Goal: Transaction & Acquisition: Purchase product/service

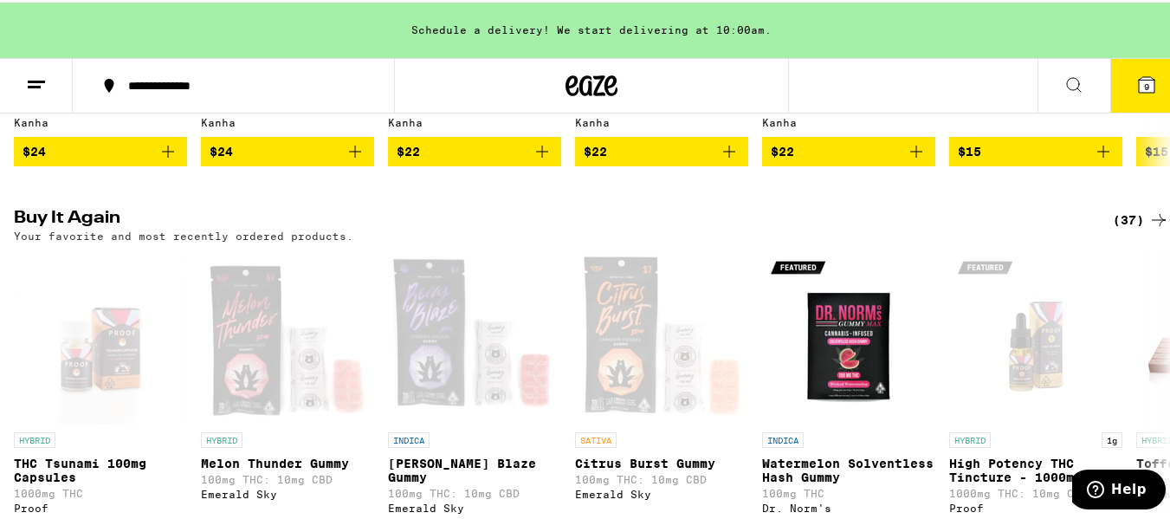
scroll to position [1559, 0]
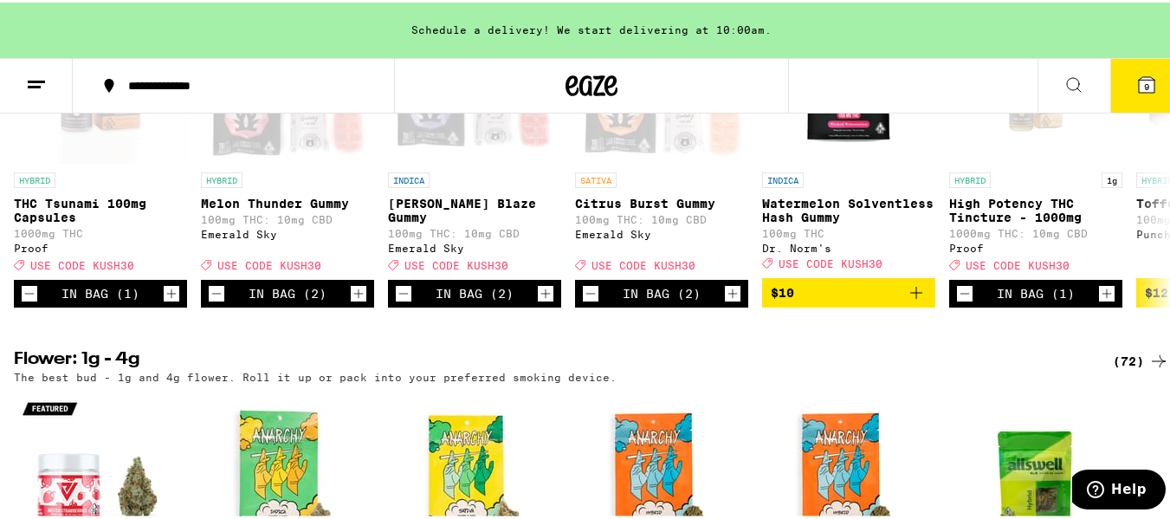
click at [1139, 74] on icon at bounding box center [1147, 82] width 16 height 16
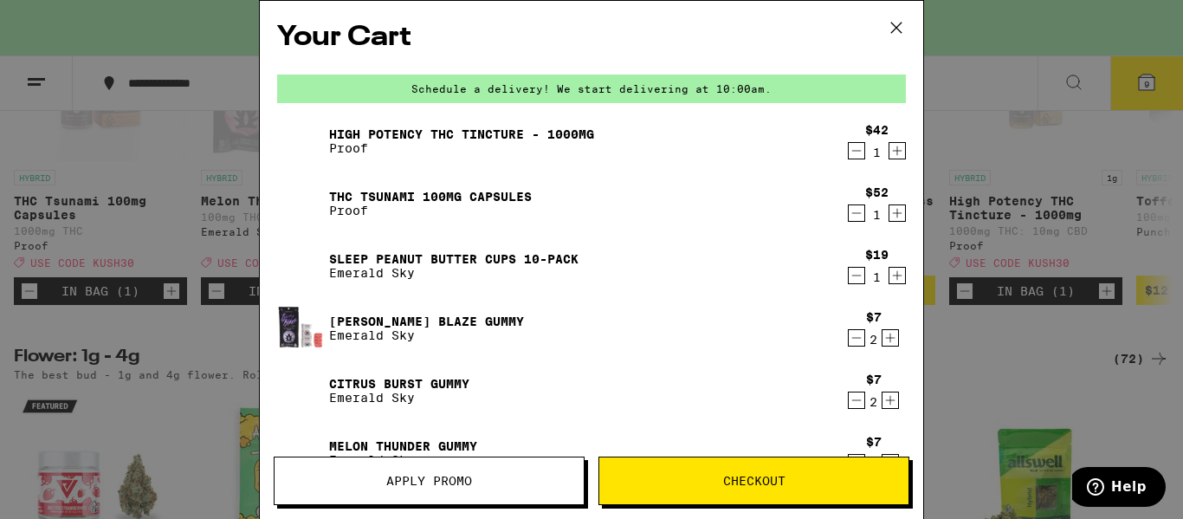
click at [430, 477] on span "Apply Promo" at bounding box center [429, 481] width 86 height 12
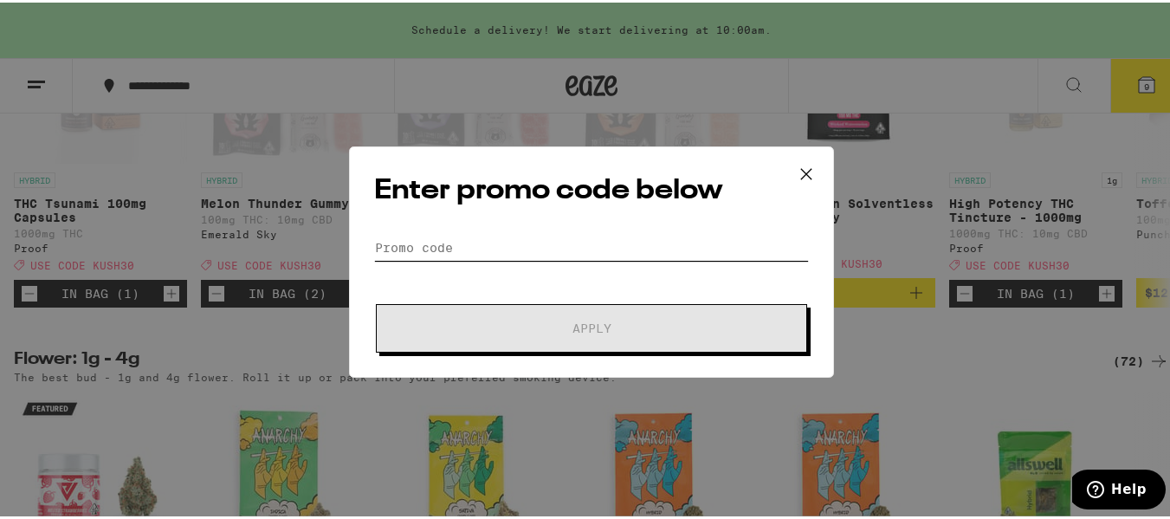
click at [377, 244] on input "Promo Code" at bounding box center [591, 245] width 435 height 26
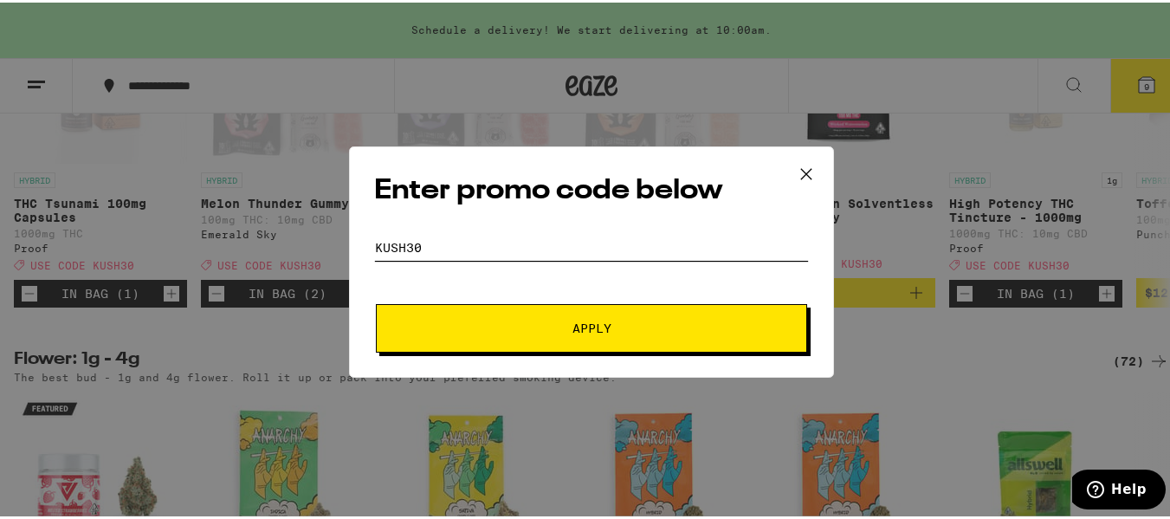
type input "KUSH30"
click at [474, 327] on span "Apply" at bounding box center [592, 326] width 312 height 12
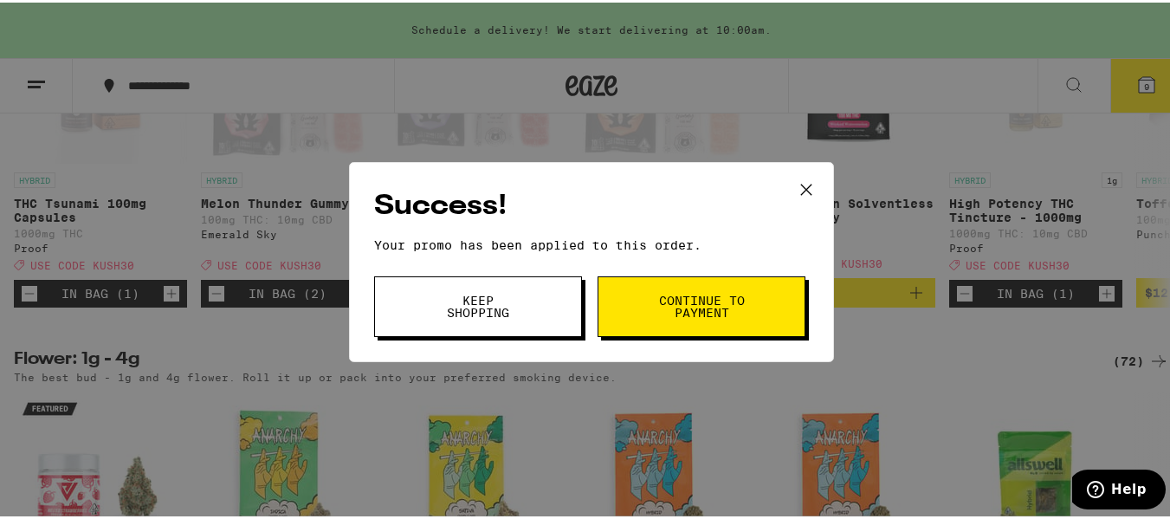
drag, startPoint x: 479, startPoint y: 318, endPoint x: 452, endPoint y: 327, distance: 28.5
click at [483, 321] on button "Keep Shopping" at bounding box center [478, 304] width 208 height 61
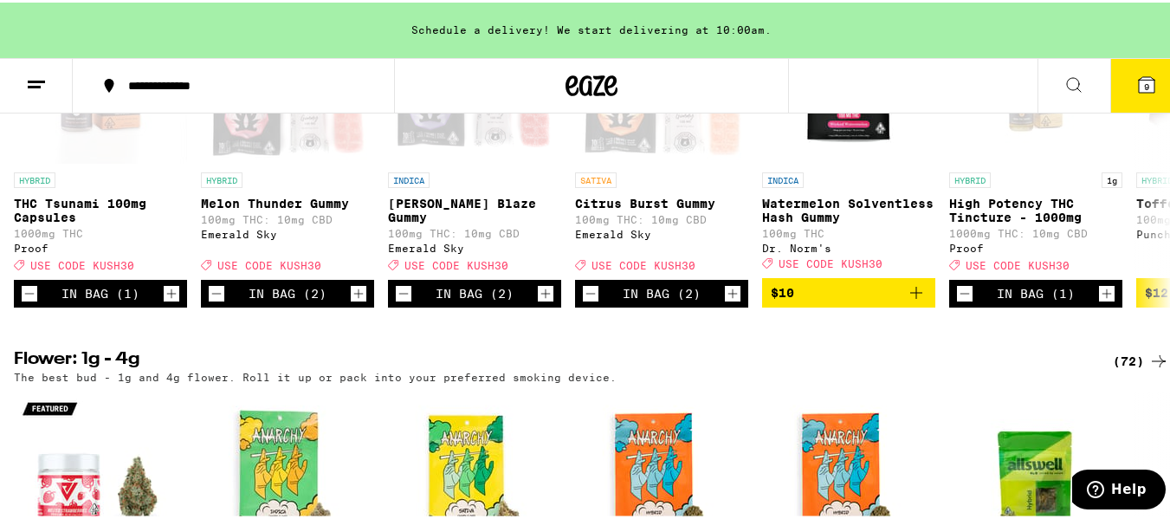
click at [1149, 81] on button "9" at bounding box center [1146, 83] width 73 height 54
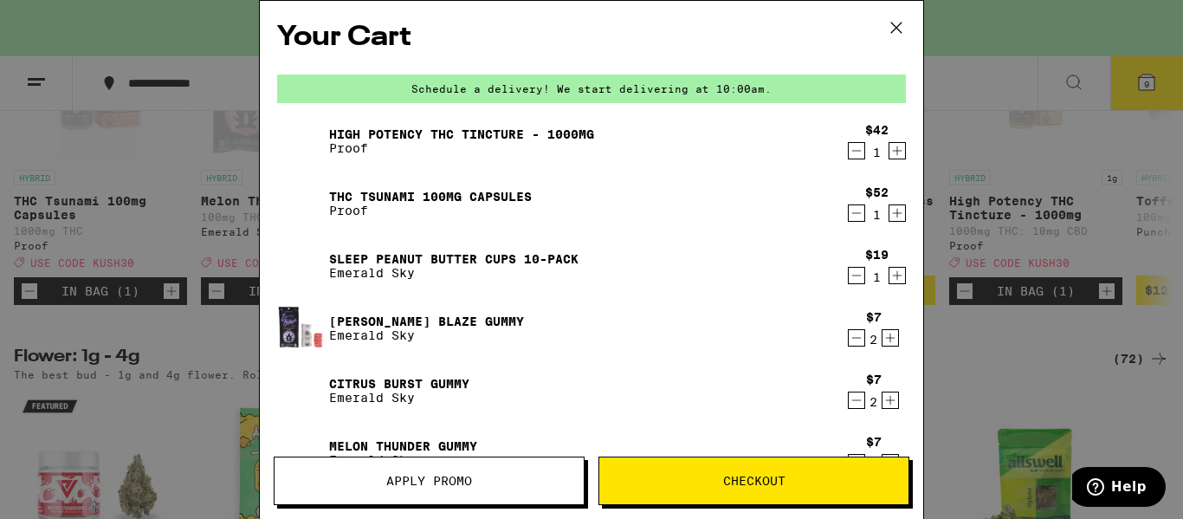
click at [896, 22] on icon at bounding box center [896, 28] width 26 height 26
